Goal: Contribute content

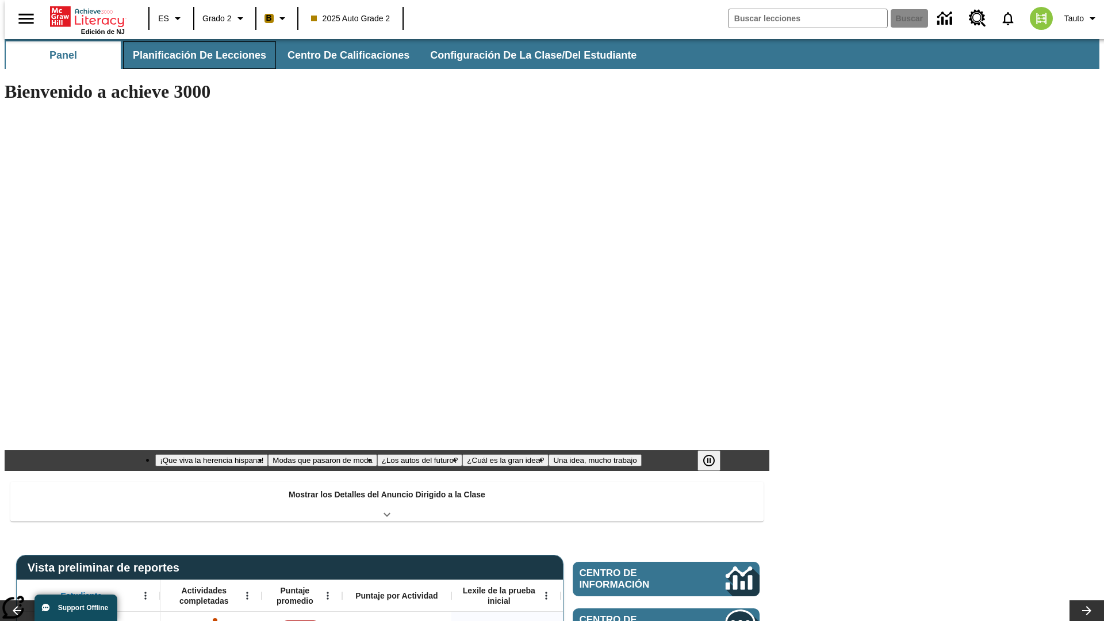
click at [193, 55] on span "Planificación de lecciones" at bounding box center [199, 55] width 133 height 13
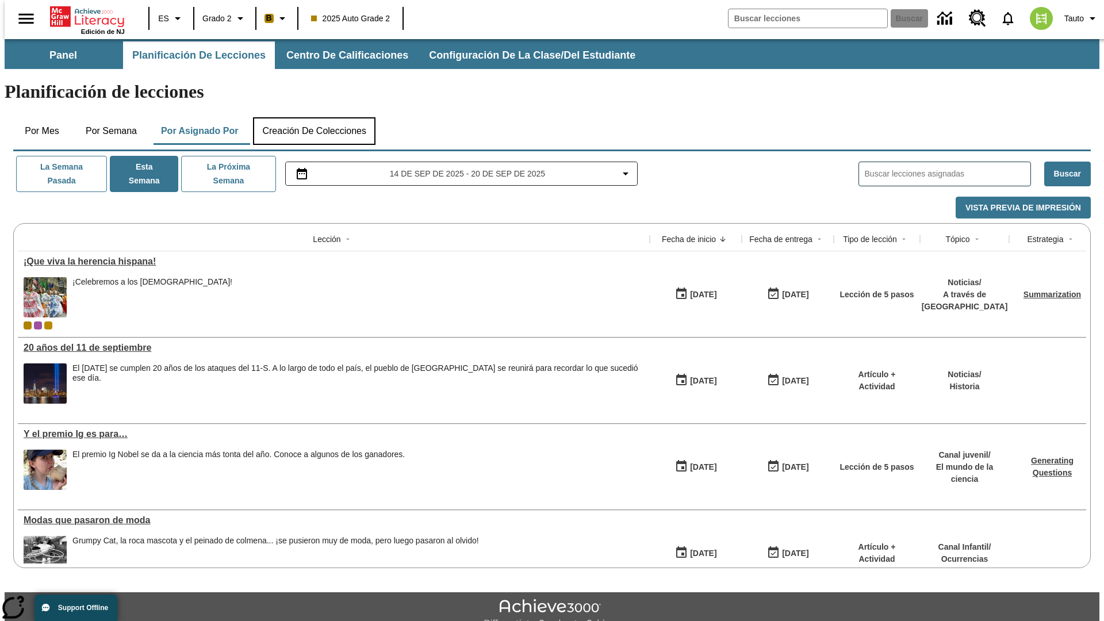
click at [314, 117] on button "Creación de colecciones" at bounding box center [314, 131] width 123 height 28
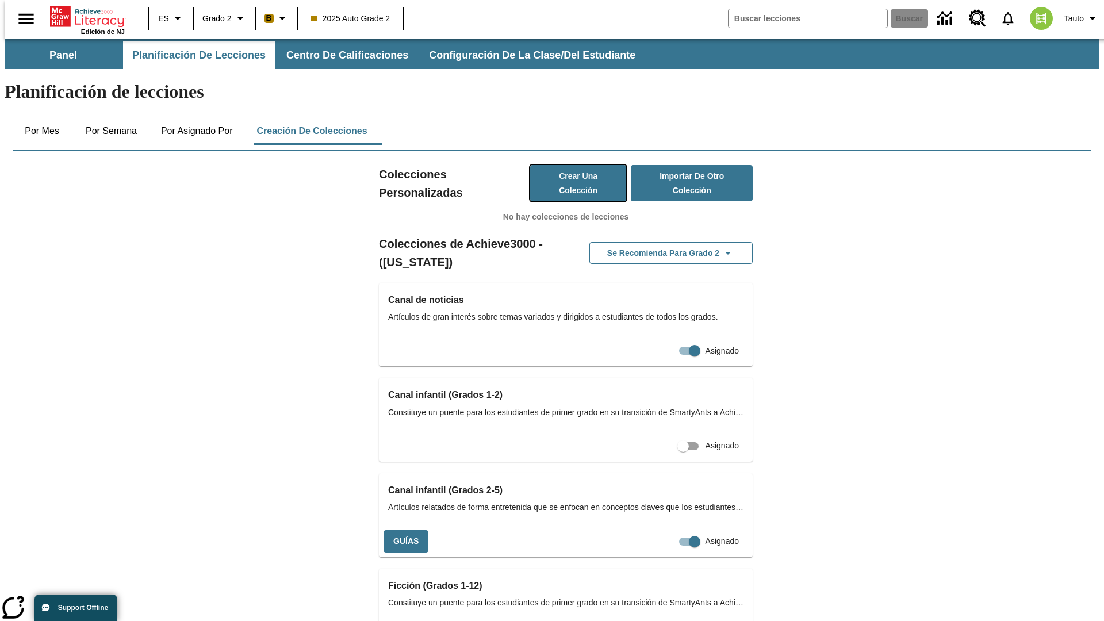
click at [567, 165] on button "Crear una colección" at bounding box center [578, 183] width 97 height 36
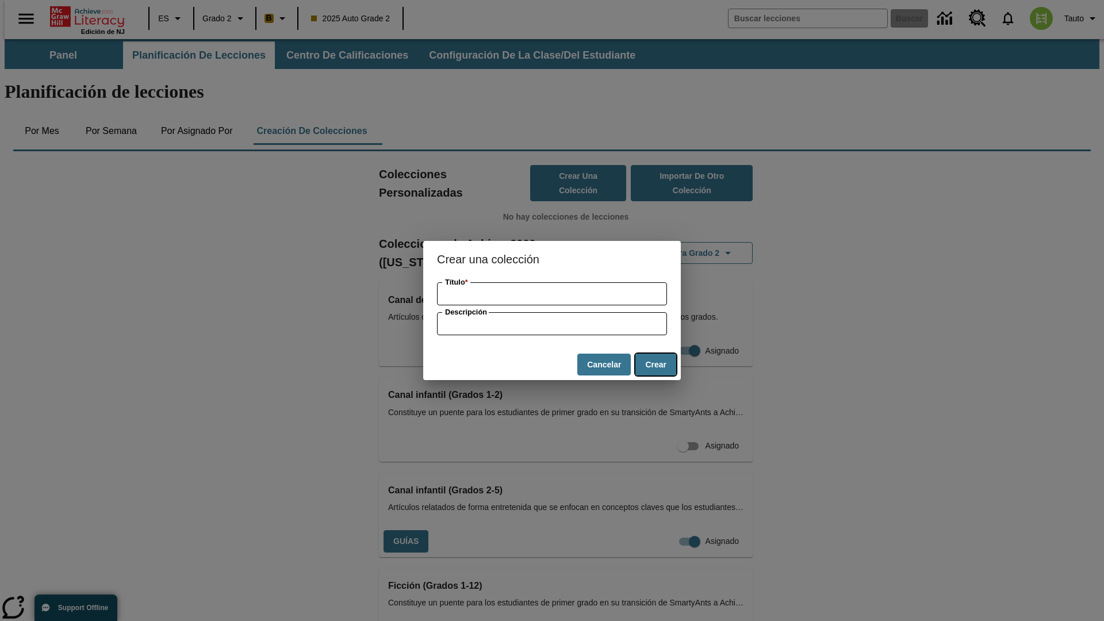
click at [656, 365] on button "Crear" at bounding box center [656, 365] width 41 height 22
type input "Elegant Wooden Chair"
type input "some collection description"
click at [656, 365] on button "Crear" at bounding box center [656, 365] width 41 height 22
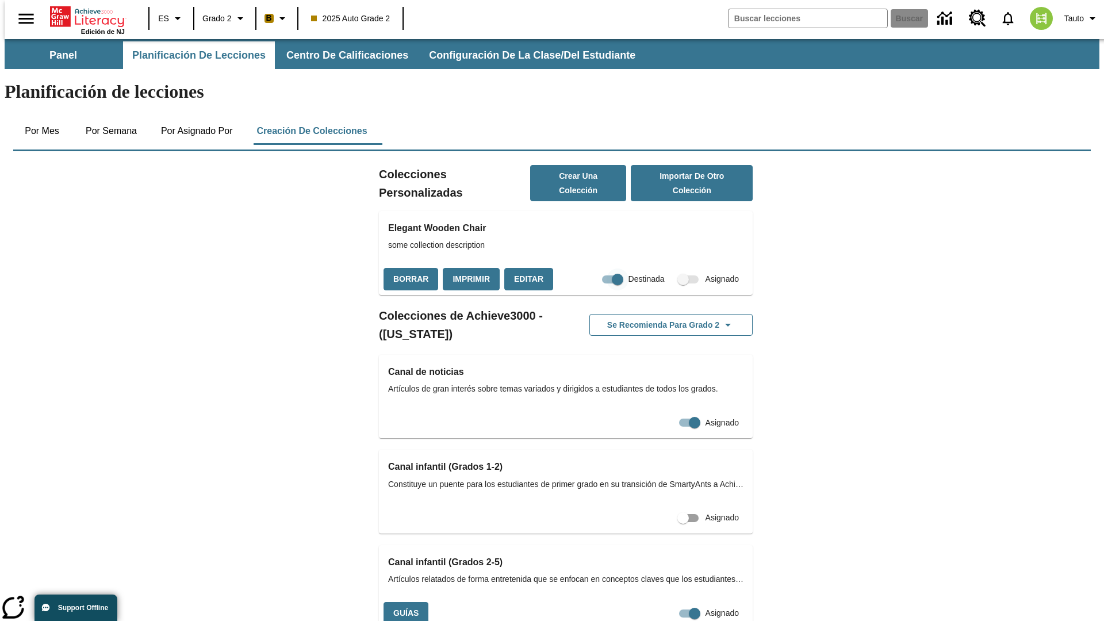
click at [594, 269] on input "Destinada" at bounding box center [618, 280] width 66 height 22
checkbox input "false"
click at [410, 268] on button "Borrar" at bounding box center [411, 279] width 55 height 22
